Goal: Information Seeking & Learning: Learn about a topic

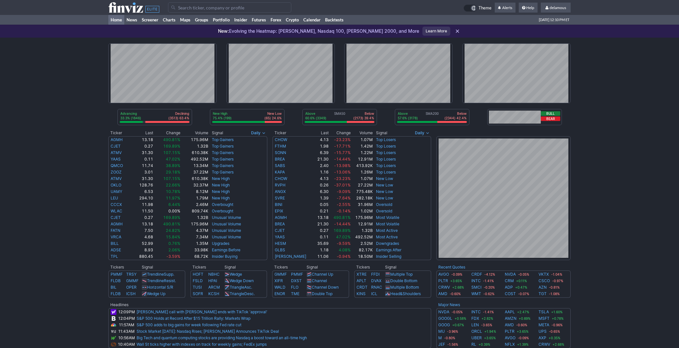
click at [649, 170] on div "Advancing 33.3% (1846) Declining (3513) 63.4% New High 75.4% (199) New Low (65)…" at bounding box center [339, 263] width 679 height 450
click at [588, 295] on div "Advancing 33.3% (1846) Declining (3513) 63.4% New High 75.4% (199) New Low (65)…" at bounding box center [339, 263] width 679 height 450
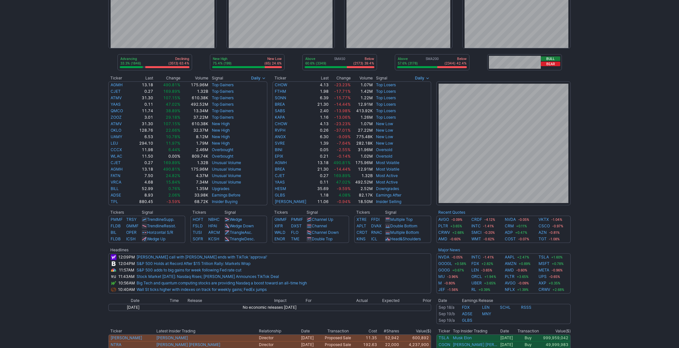
scroll to position [56, 0]
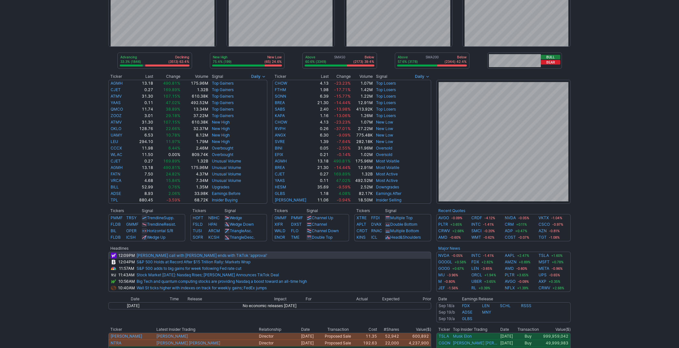
click at [156, 256] on link "[PERSON_NAME] call with [PERSON_NAME] ends with TikTok 'approval'" at bounding box center [202, 255] width 131 height 5
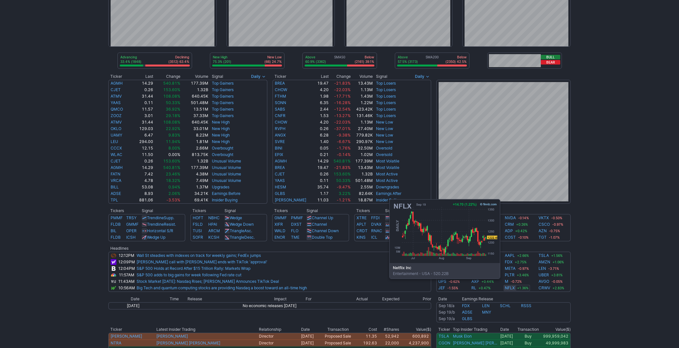
click at [509, 289] on link "NFLX" at bounding box center [510, 288] width 10 height 6
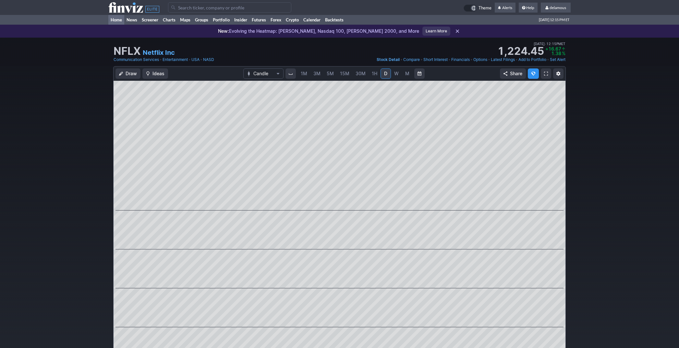
click at [113, 18] on link "Home" at bounding box center [116, 20] width 16 height 10
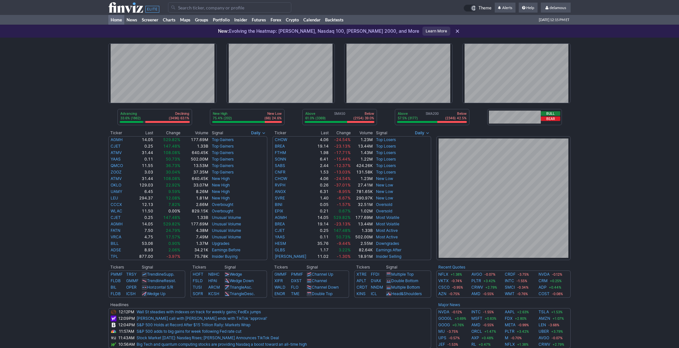
click at [226, 10] on input "Search" at bounding box center [229, 7] width 123 height 10
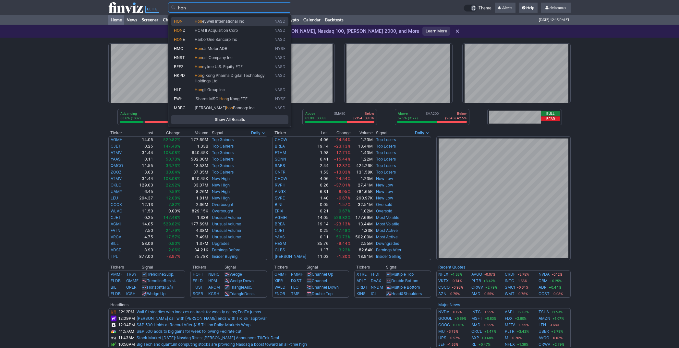
click at [225, 20] on span "eywell International Inc" at bounding box center [223, 21] width 42 height 5
type input "HON"
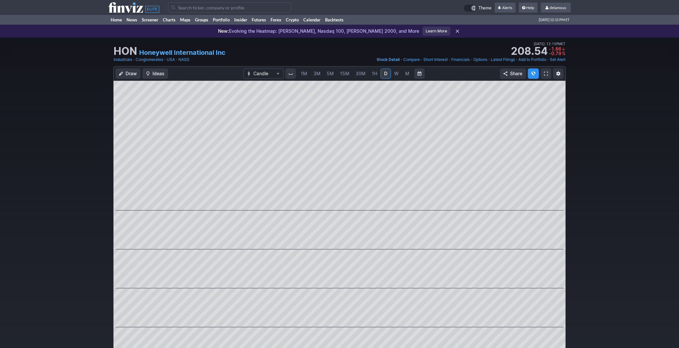
click at [630, 219] on div "Draw Ideas Candle 1M 3M 5M 15M 30M 1H D W M Share" at bounding box center [339, 238] width 679 height 345
click at [121, 13] on td at bounding box center [138, 7] width 60 height 15
click at [118, 21] on link "Home" at bounding box center [116, 20] width 16 height 10
